Goal: Information Seeking & Learning: Learn about a topic

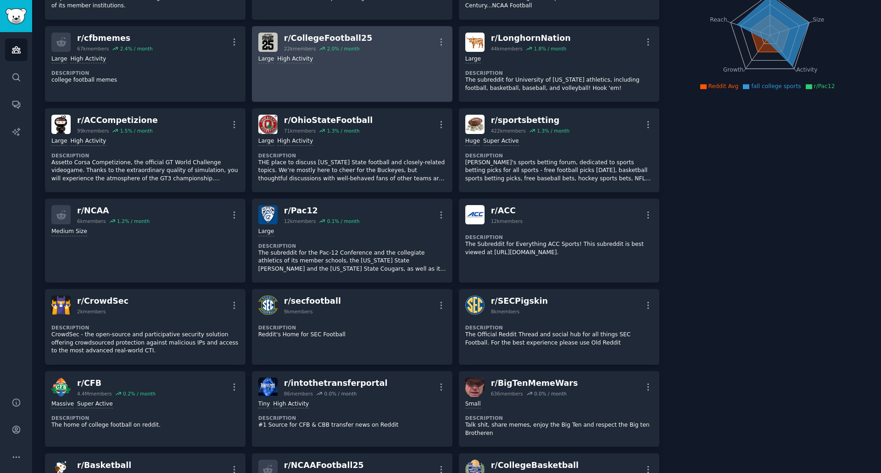
scroll to position [138, 0]
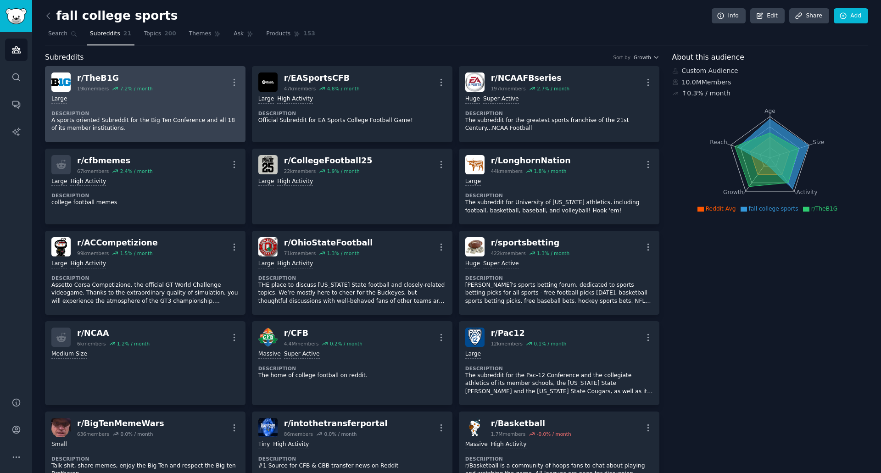
click at [95, 79] on div "r/ TheB1G" at bounding box center [115, 78] width 76 height 11
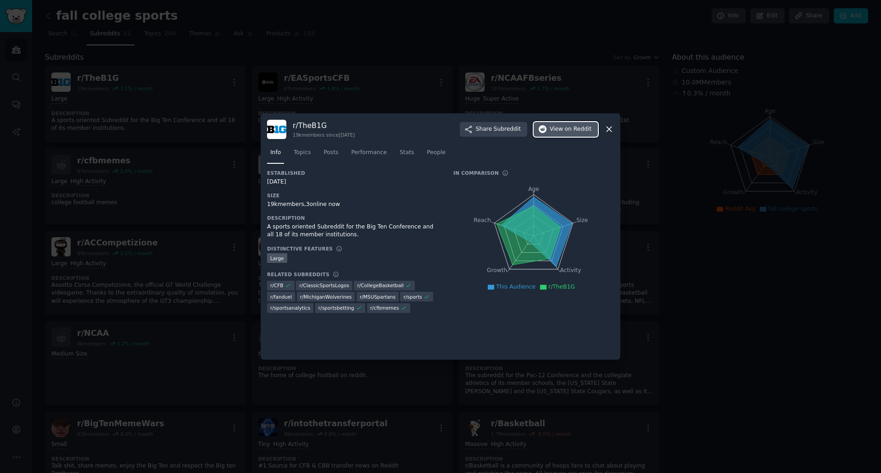
click at [550, 133] on button "View on Reddit" at bounding box center [566, 129] width 64 height 15
click at [611, 127] on icon at bounding box center [609, 129] width 10 height 10
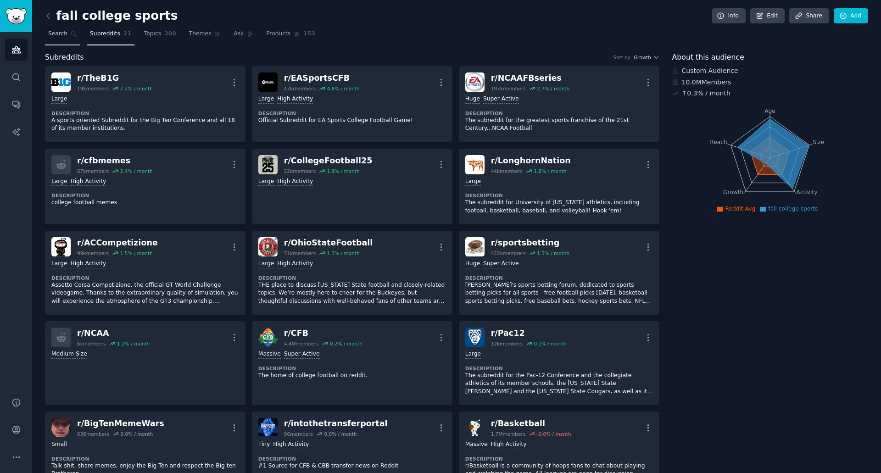
click at [59, 31] on span "Search" at bounding box center [57, 34] width 19 height 8
